Goal: Register for event/course

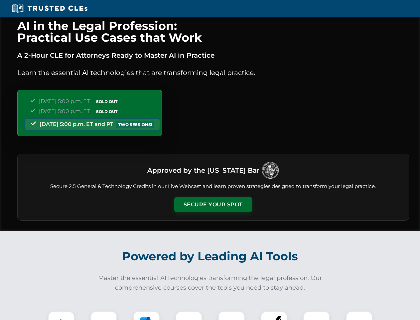
click at [213, 204] on button "Secure Your Spot" at bounding box center [213, 204] width 78 height 15
click at [61, 315] on img at bounding box center [61, 324] width 19 height 19
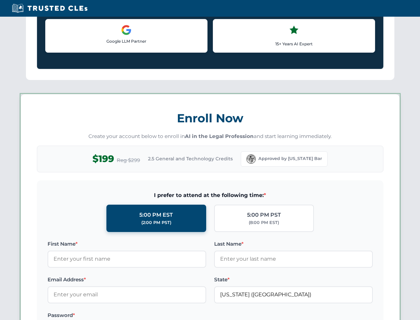
click at [146, 315] on label "Password *" at bounding box center [127, 315] width 159 height 8
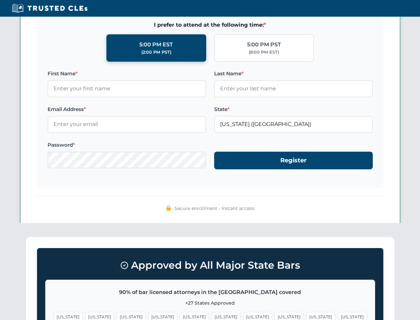
click at [307, 315] on span "[US_STATE]" at bounding box center [321, 317] width 29 height 10
